Goal: Information Seeking & Learning: Check status

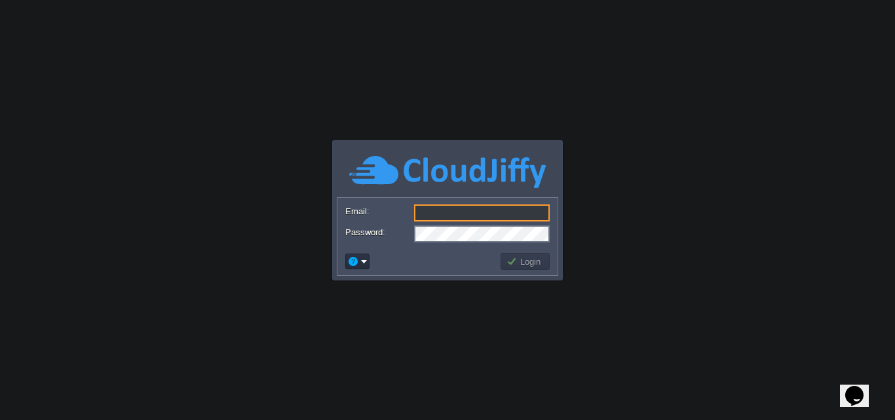
type input "[EMAIL_ADDRESS][DOMAIN_NAME]"
click at [488, 225] on form "Email: [EMAIL_ADDRESS][DOMAIN_NAME] Password:" at bounding box center [448, 223] width 220 height 50
click at [532, 264] on button "Login" at bounding box center [526, 262] width 38 height 12
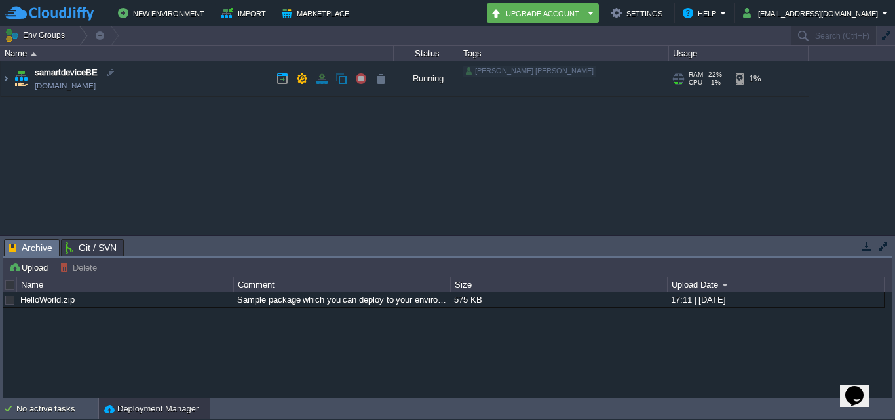
click at [13, 89] on img at bounding box center [21, 78] width 18 height 35
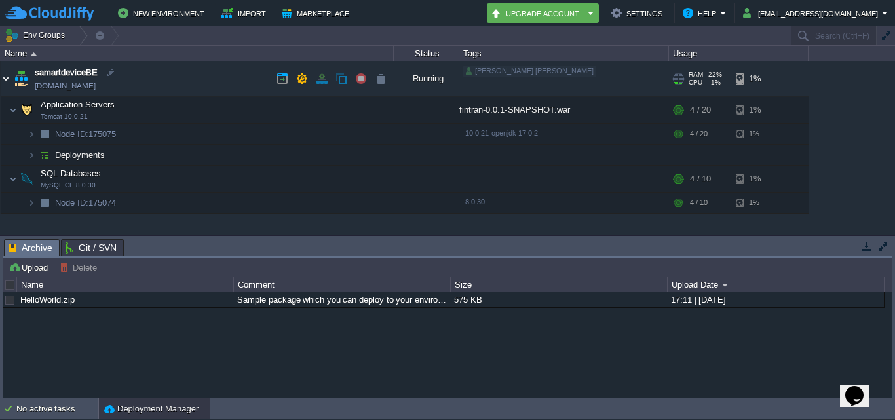
click at [9, 84] on img at bounding box center [6, 78] width 10 height 35
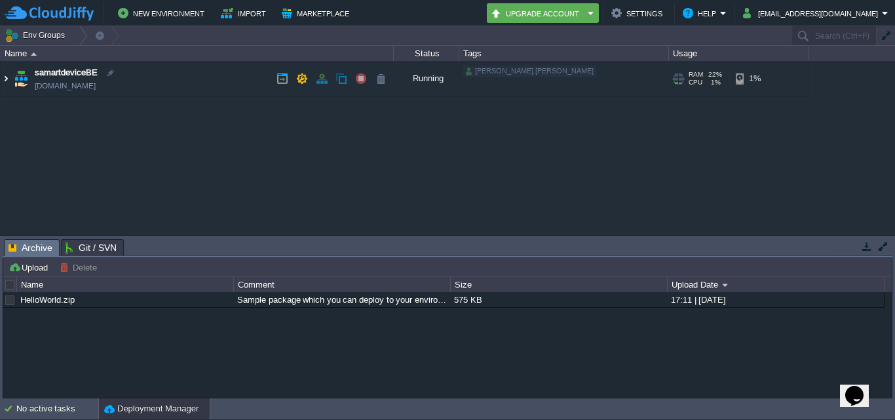
click at [9, 84] on img at bounding box center [6, 78] width 10 height 35
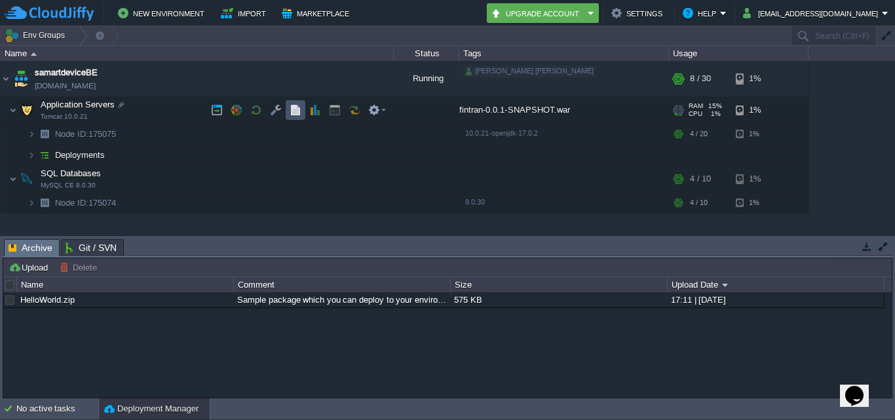
click at [292, 111] on button "button" at bounding box center [296, 110] width 12 height 12
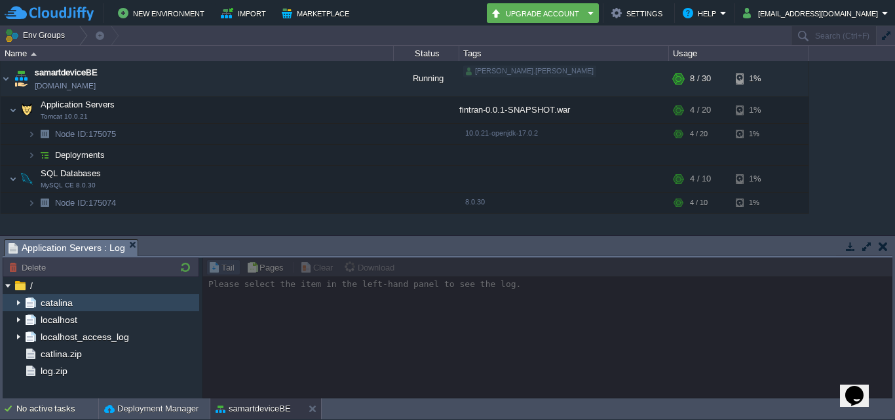
click at [22, 304] on img at bounding box center [18, 302] width 10 height 17
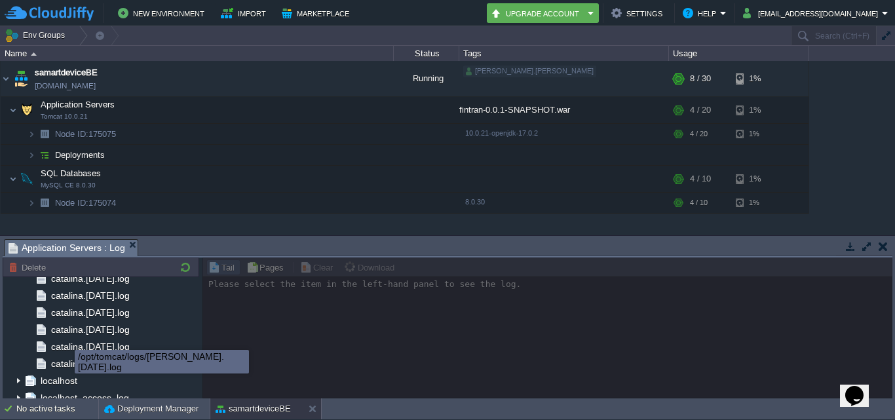
scroll to position [1550, 0]
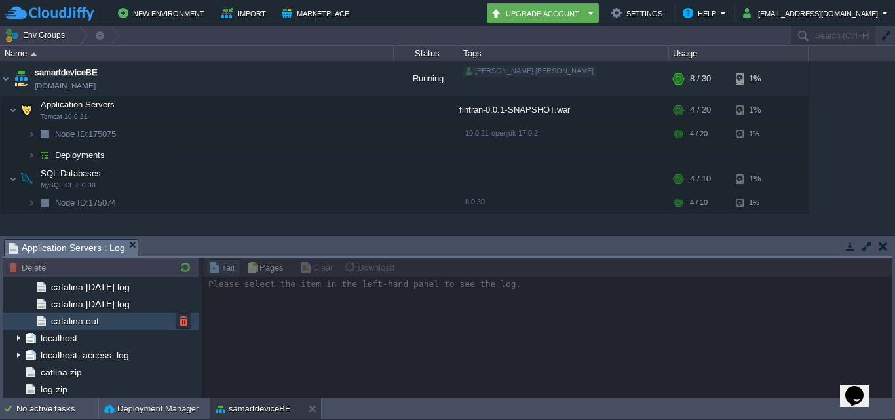
click at [88, 329] on div "catalina.out" at bounding box center [101, 321] width 197 height 17
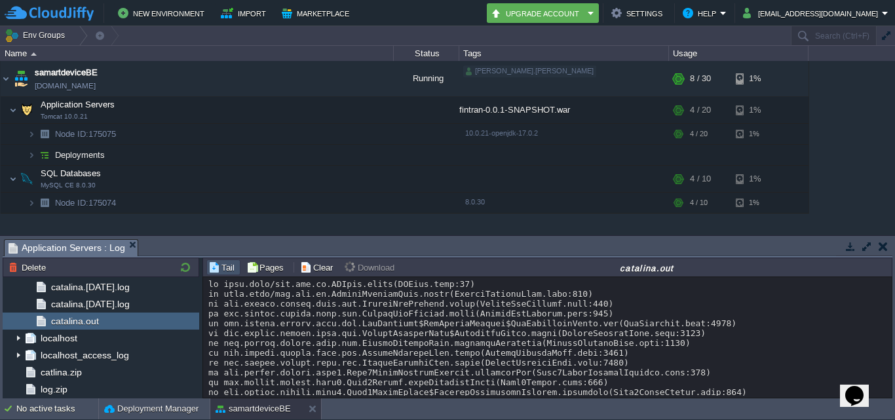
scroll to position [14473, 0]
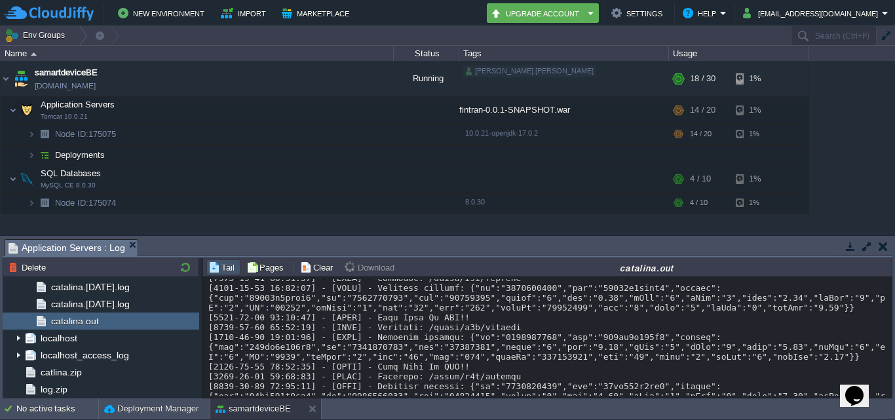
scroll to position [11186, 0]
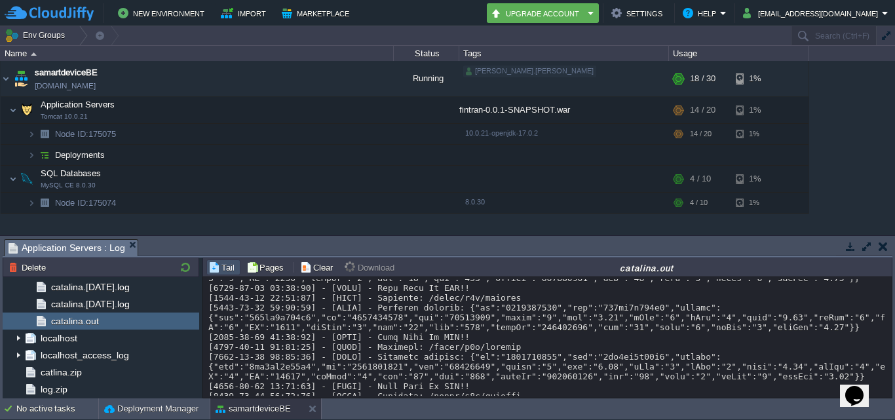
copy div "1755608126"
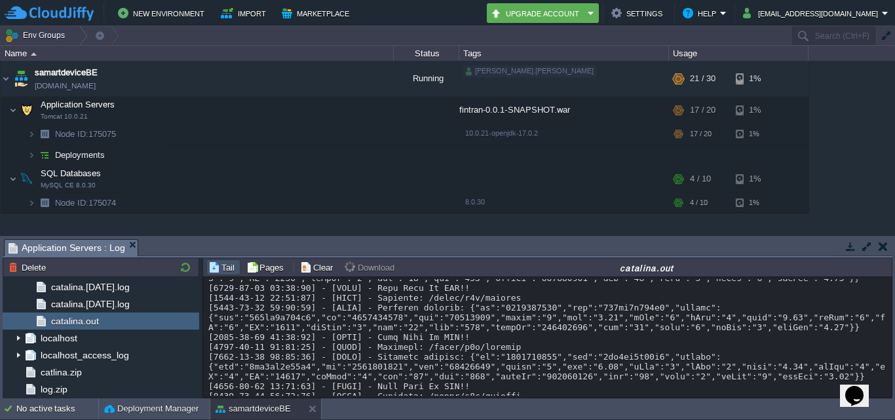
drag, startPoint x: 451, startPoint y: 357, endPoint x: 206, endPoint y: 321, distance: 247.2
click at [206, 321] on div "Loading..." at bounding box center [547, 337] width 689 height 121
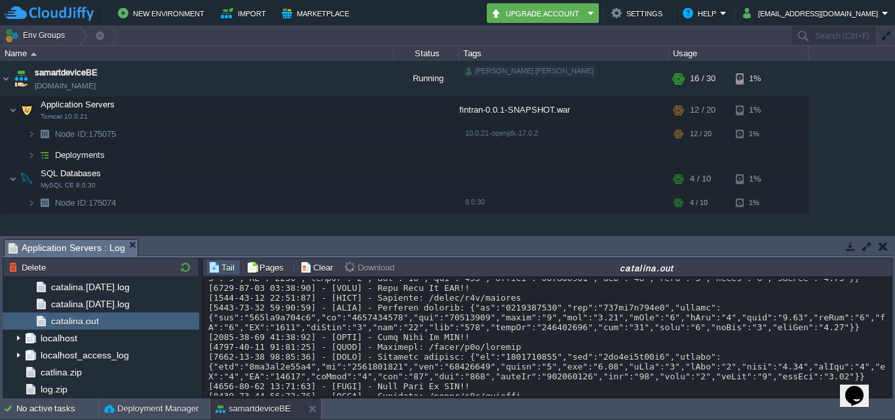
drag, startPoint x: 446, startPoint y: 357, endPoint x: 208, endPoint y: 325, distance: 240.7
click at [208, 325] on div "Loading..." at bounding box center [547, 337] width 689 height 121
